Goal: Information Seeking & Learning: Find specific fact

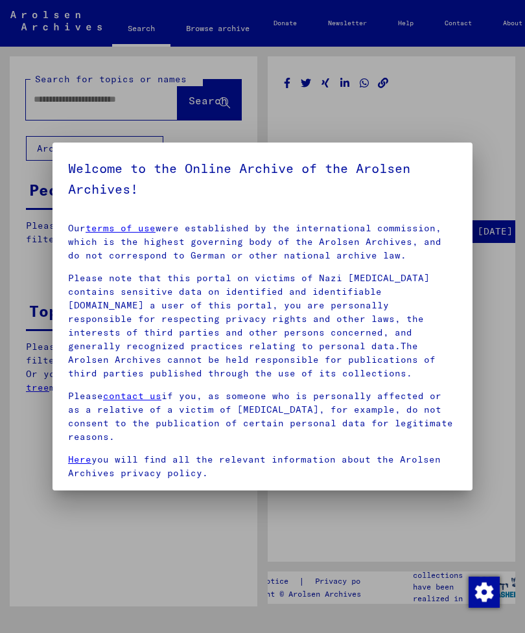
type input "********"
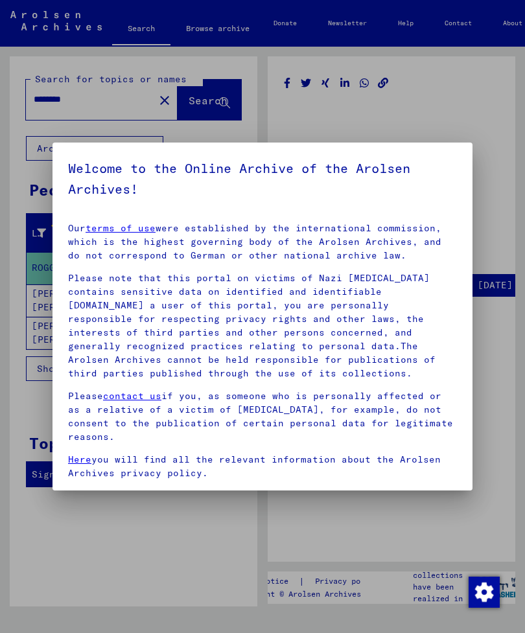
click at [516, 234] on div at bounding box center [262, 316] width 525 height 633
click at [492, 141] on div at bounding box center [262, 316] width 525 height 633
click at [488, 122] on div at bounding box center [262, 316] width 525 height 633
click at [449, 536] on div at bounding box center [262, 316] width 525 height 633
click at [433, 429] on p "Please contact us if you, as someone who is personally affected or as a relativ…" at bounding box center [262, 416] width 389 height 54
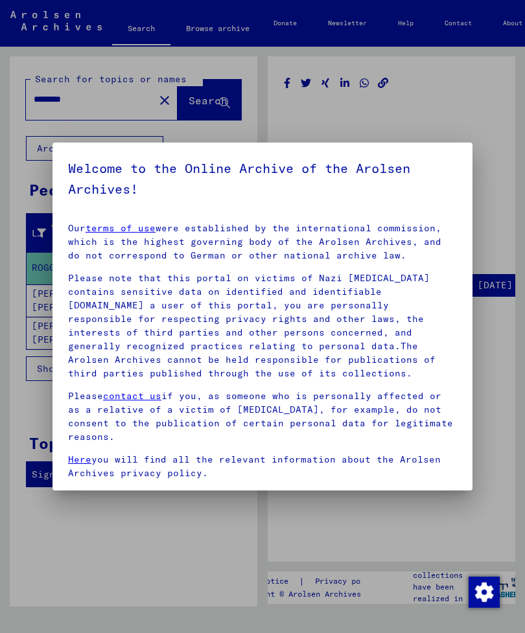
click at [441, 534] on div at bounding box center [262, 316] width 525 height 633
click at [442, 534] on div at bounding box center [262, 316] width 525 height 633
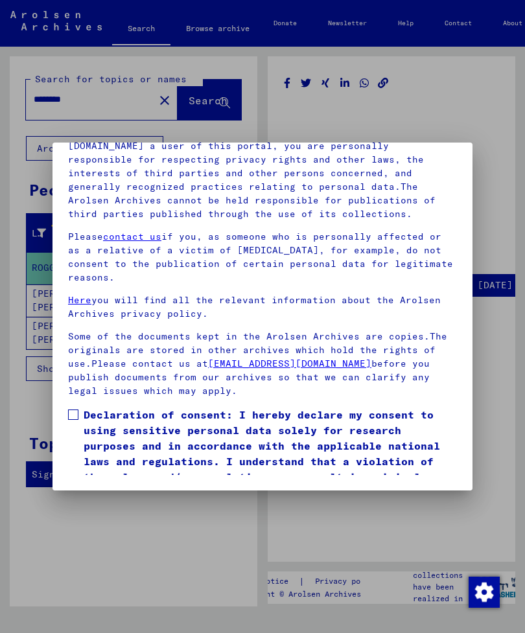
scroll to position [176, 0]
click at [80, 407] on label "Declaration of consent: I hereby declare my consent to using sensitive personal…" at bounding box center [262, 453] width 389 height 93
click at [116, 507] on button "I agree" at bounding box center [99, 519] width 63 height 25
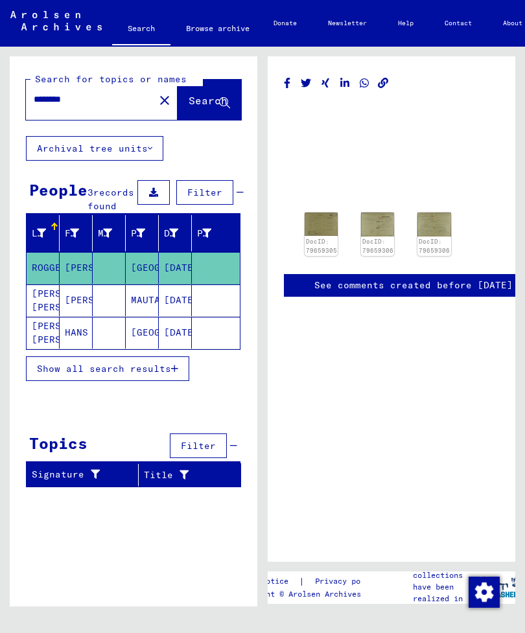
click at [166, 374] on span "Show all search results" at bounding box center [104, 369] width 134 height 12
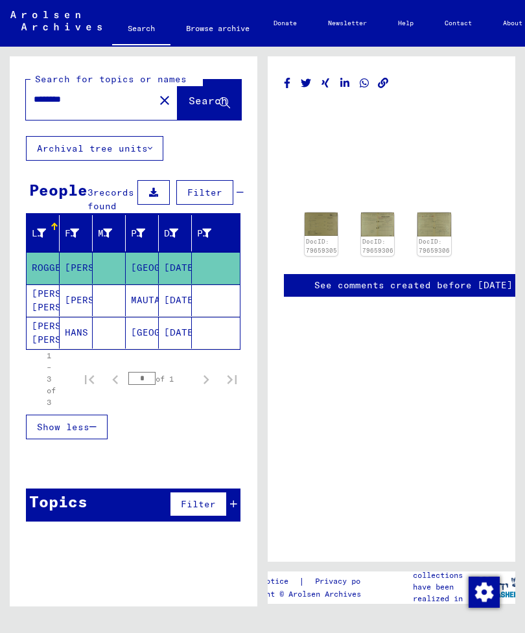
click at [78, 343] on mat-cell "HANS" at bounding box center [76, 333] width 33 height 32
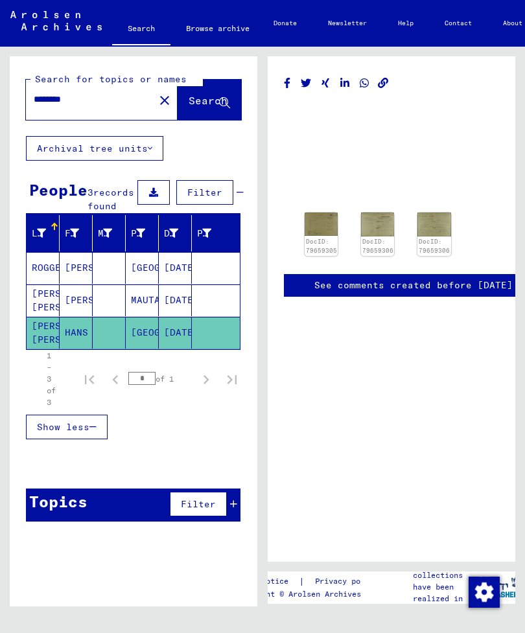
click at [78, 339] on mat-cell "HANS" at bounding box center [76, 333] width 33 height 32
click at [318, 225] on img at bounding box center [320, 223] width 33 height 23
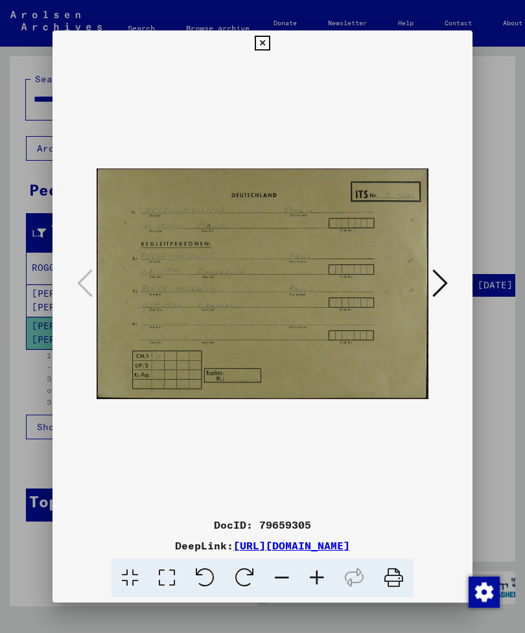
click at [442, 275] on icon at bounding box center [440, 283] width 16 height 31
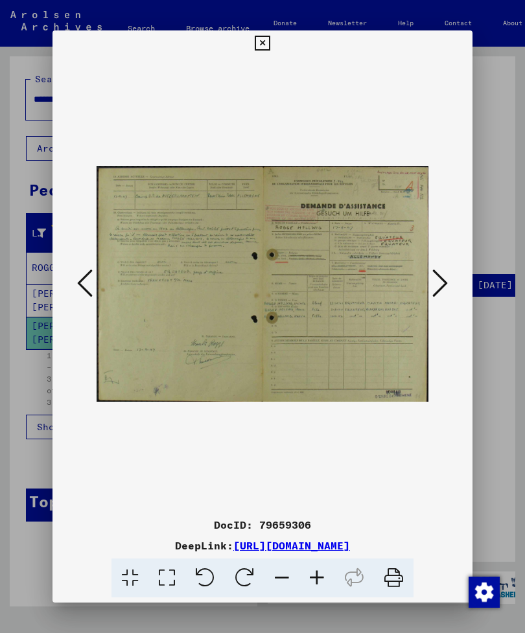
click at [442, 273] on icon at bounding box center [440, 283] width 16 height 31
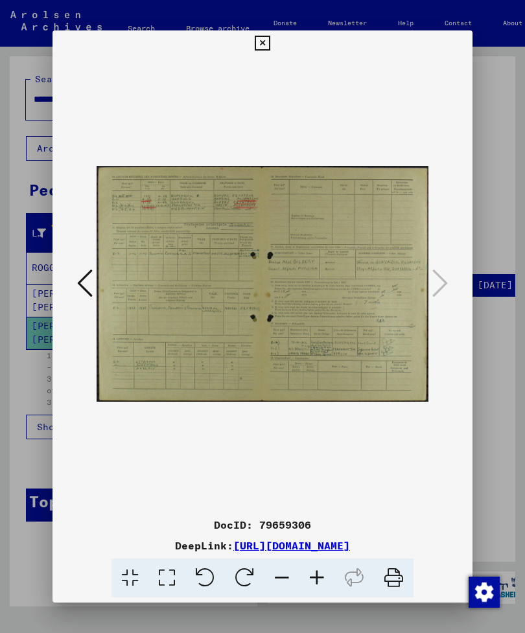
click at [490, 409] on div at bounding box center [262, 316] width 525 height 633
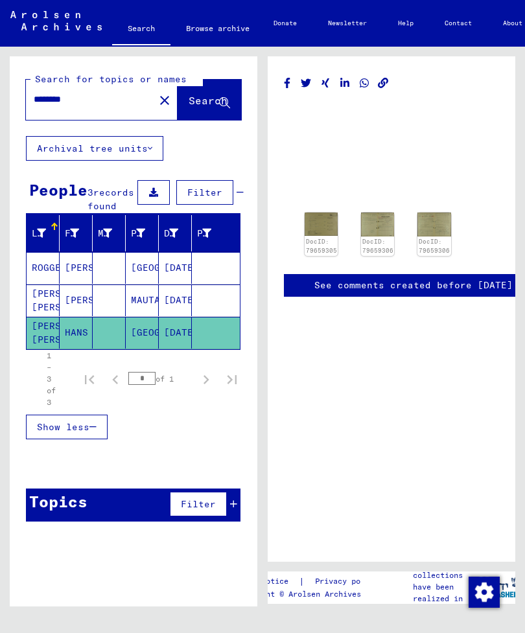
click at [402, 5] on mat-toolbar "Search Browse archive Detailed questions/information about the documents? Send …" at bounding box center [262, 23] width 525 height 47
